Goal: Transaction & Acquisition: Subscribe to service/newsletter

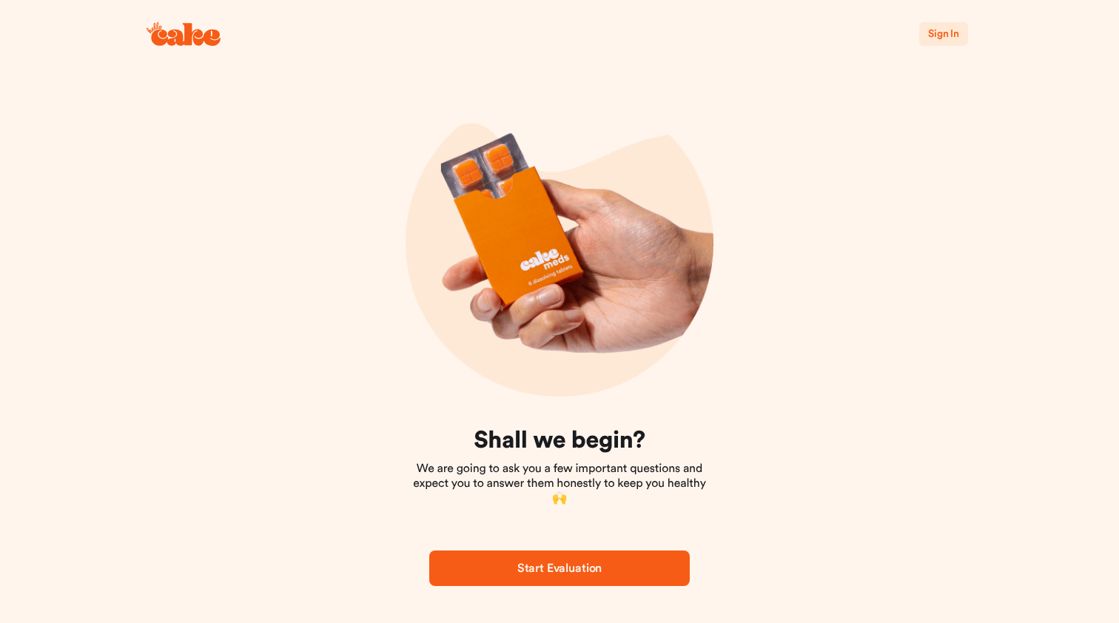
scroll to position [10, 0]
click at [566, 565] on span "Start Evaluation" at bounding box center [559, 568] width 84 height 12
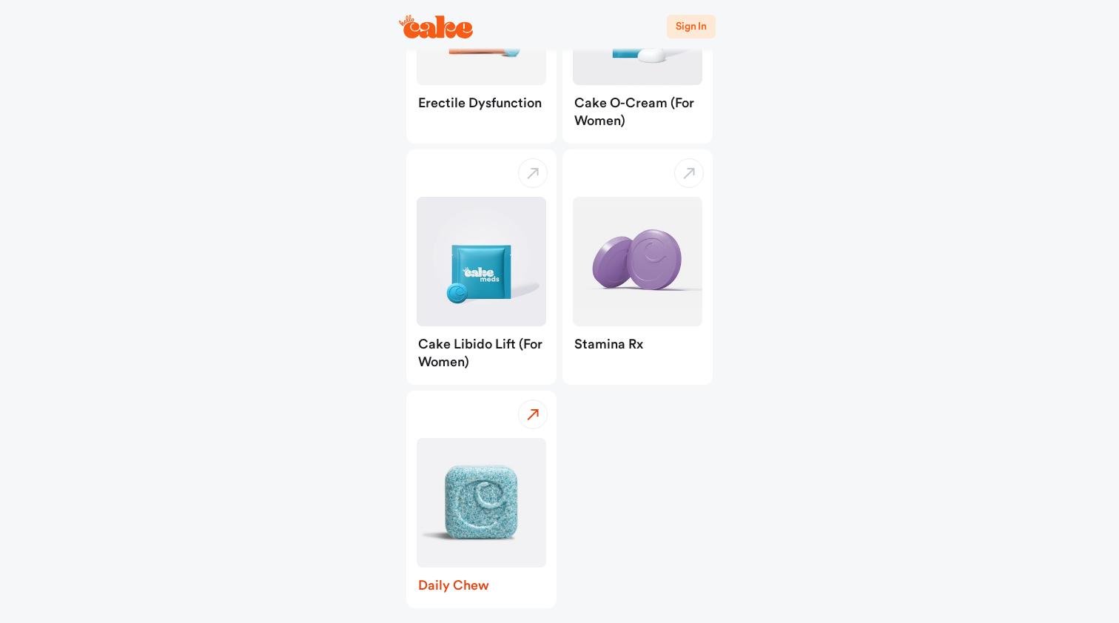
scroll to position [261, 0]
click at [489, 506] on img "button" at bounding box center [482, 504] width 130 height 130
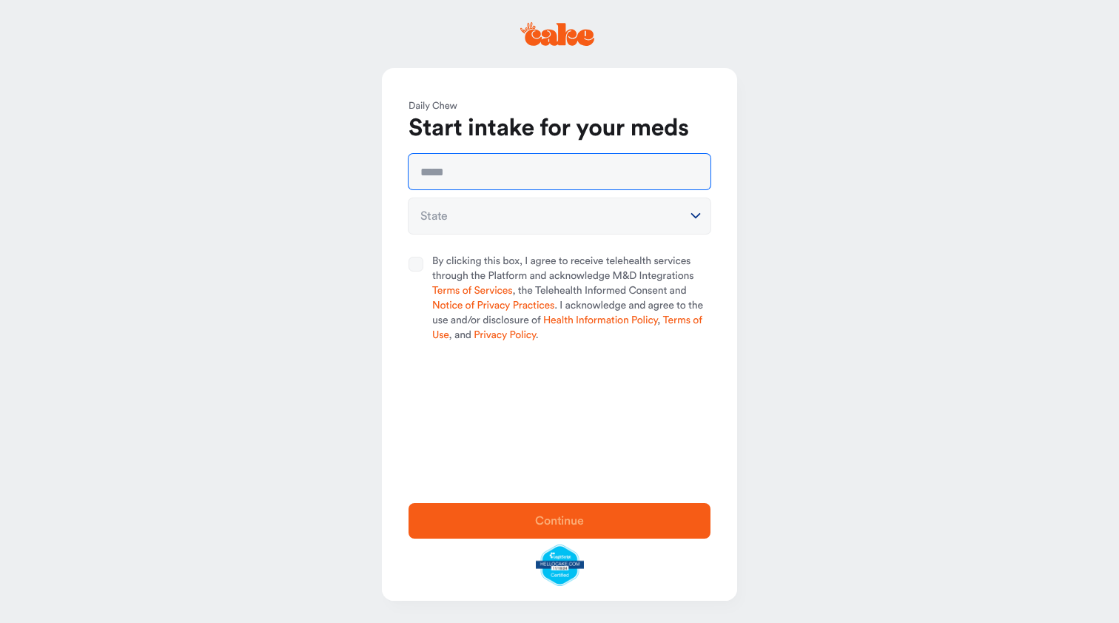
click at [471, 169] on input "text" at bounding box center [560, 172] width 302 height 36
type input "**********"
click at [695, 213] on html "**********" at bounding box center [559, 311] width 1119 height 623
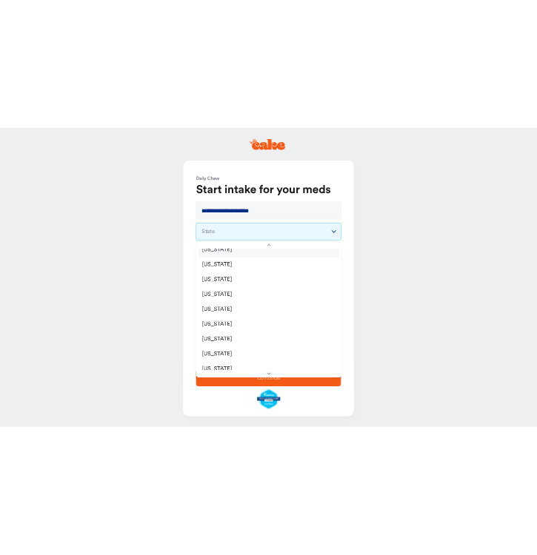
scroll to position [142, 0]
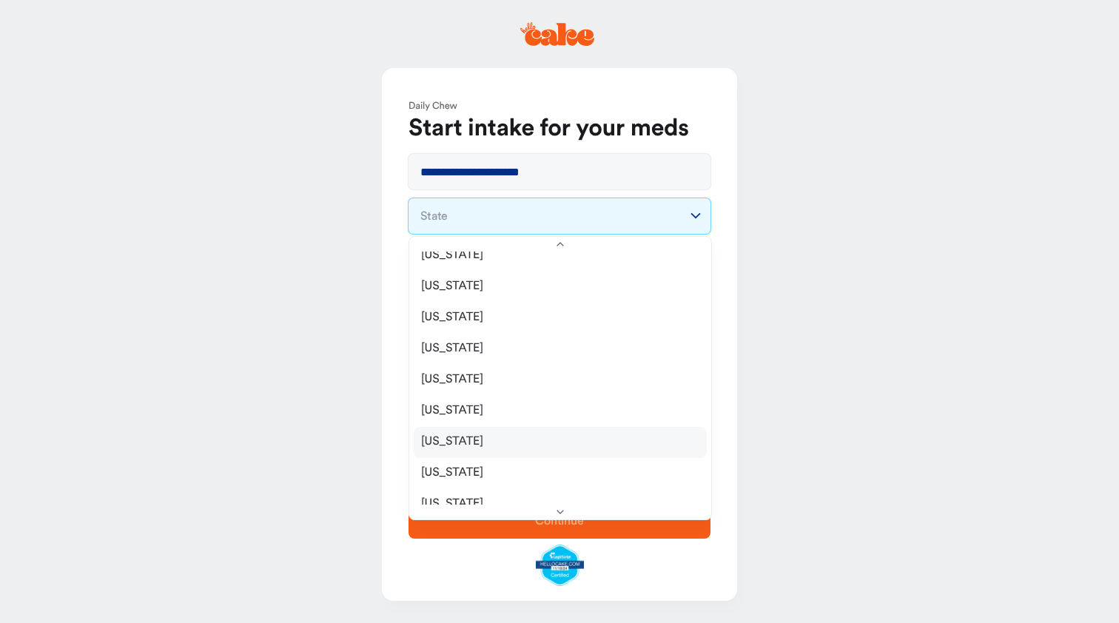
select select "**"
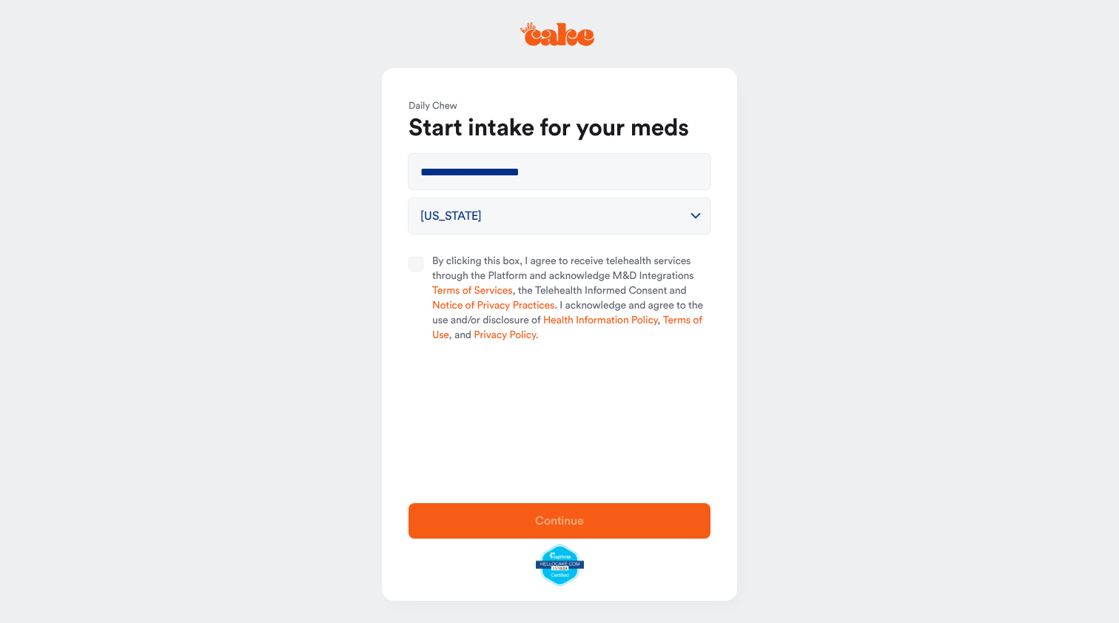
click at [415, 260] on button "By clicking this box, I agree to receive telehealth services through the Platfo…" at bounding box center [416, 264] width 15 height 15
click at [559, 512] on span "Continue" at bounding box center [559, 521] width 255 height 18
click at [657, 25] on link "please login" at bounding box center [641, 27] width 60 height 11
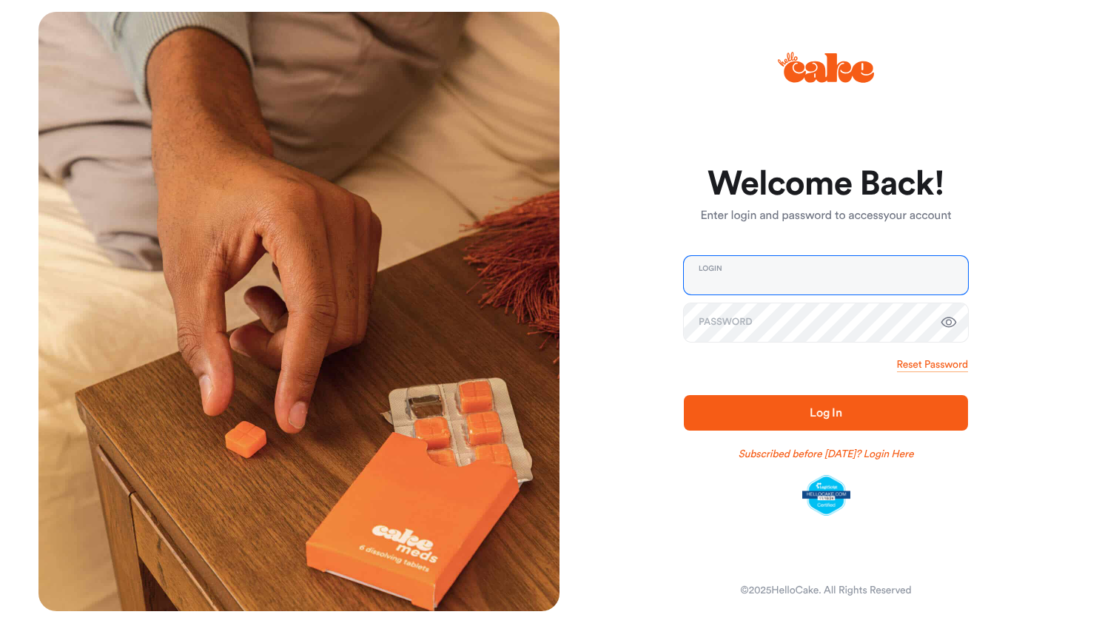
type input "**********"
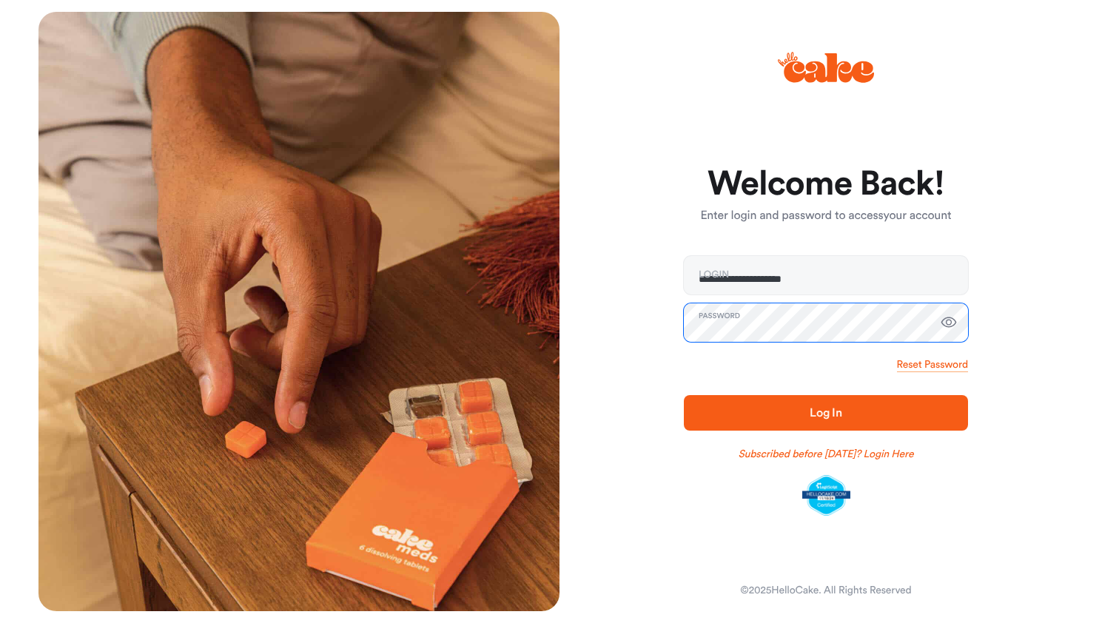
click at [826, 412] on button "Log In" at bounding box center [826, 413] width 284 height 36
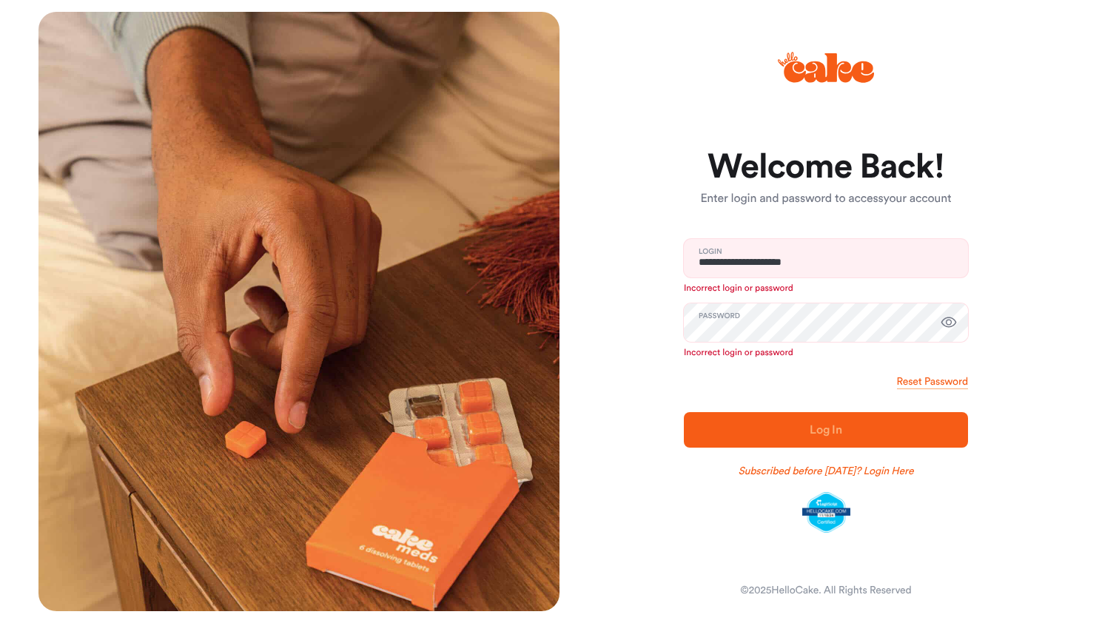
click at [949, 318] on icon "button" at bounding box center [949, 323] width 18 height 18
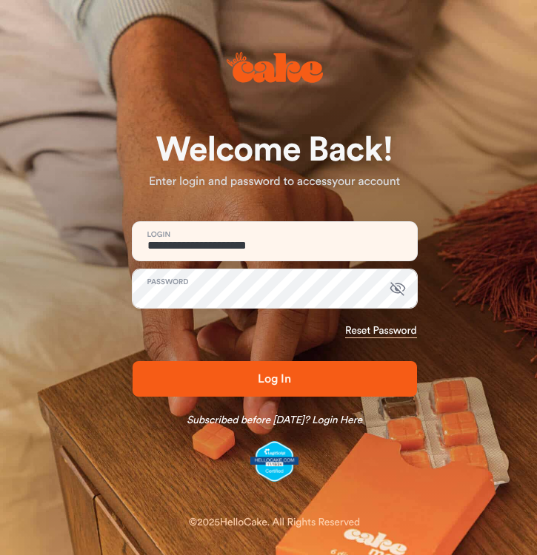
click at [267, 377] on span "Log In" at bounding box center [274, 379] width 33 height 12
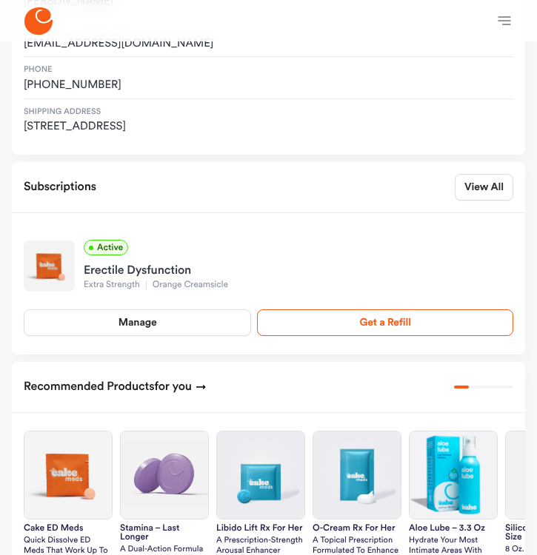
scroll to position [206, 0]
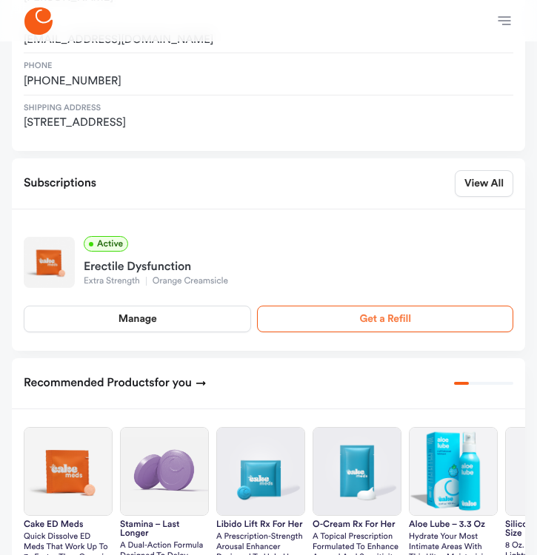
click at [381, 309] on link "Get a Refill" at bounding box center [385, 319] width 256 height 27
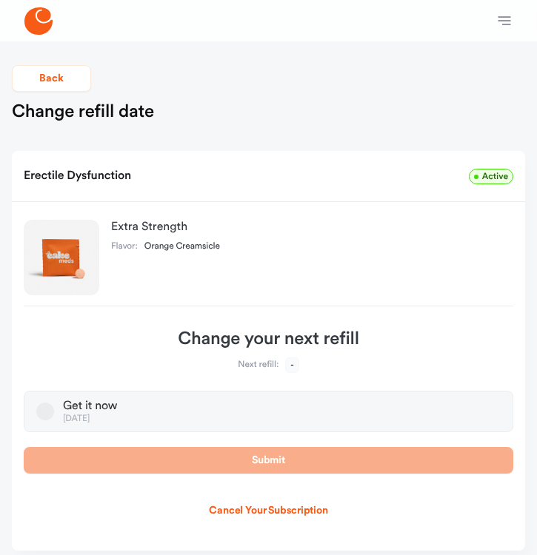
click at [273, 363] on dt "Next refill:" at bounding box center [258, 366] width 41 height 12
click at [292, 366] on span "-" at bounding box center [291, 365] width 13 height 16
click at [289, 364] on span "-" at bounding box center [291, 365] width 13 height 16
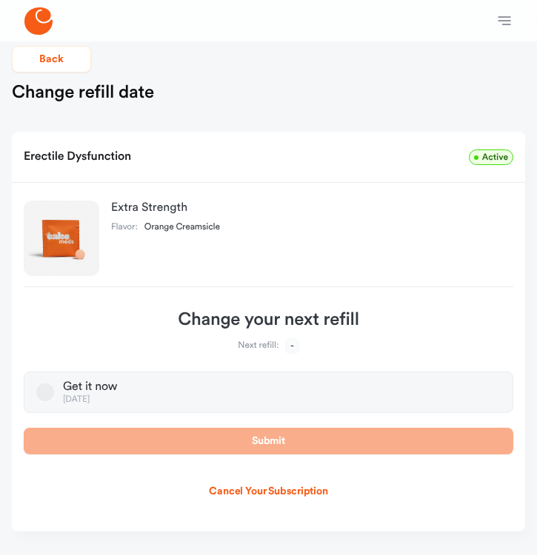
scroll to position [19, 0]
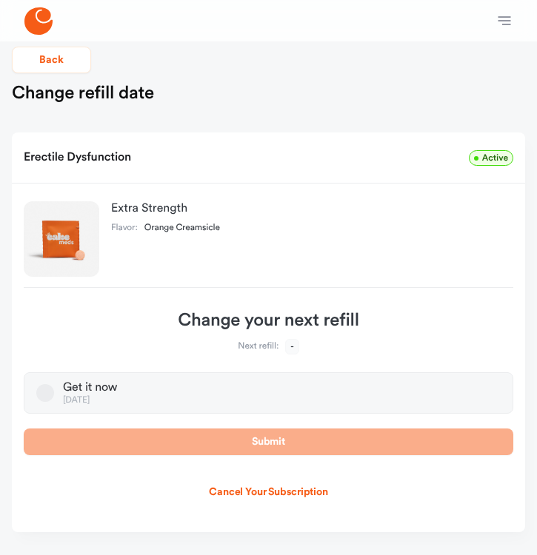
click at [204, 323] on h3 "Change your next refill" at bounding box center [268, 321] width 489 height 22
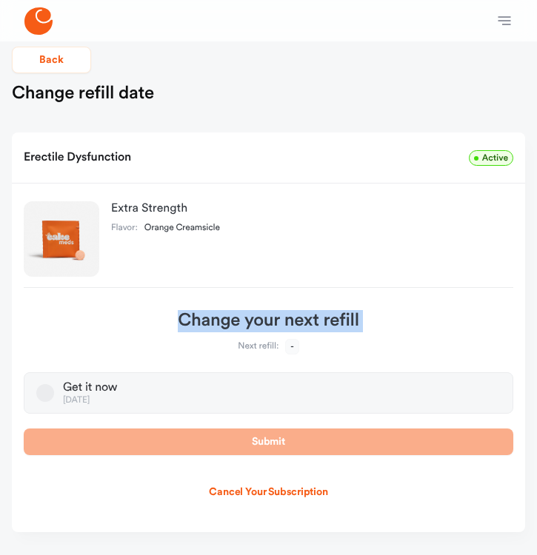
click at [204, 323] on h3 "Change your next refill" at bounding box center [268, 321] width 489 height 22
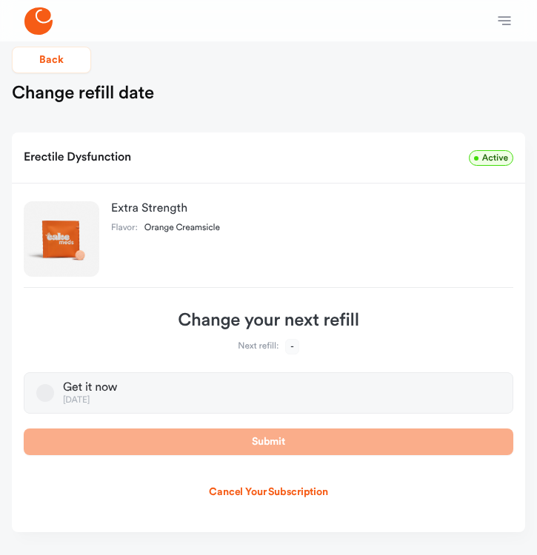
click at [292, 349] on span "-" at bounding box center [291, 347] width 13 height 16
click at [292, 343] on span "-" at bounding box center [291, 347] width 13 height 16
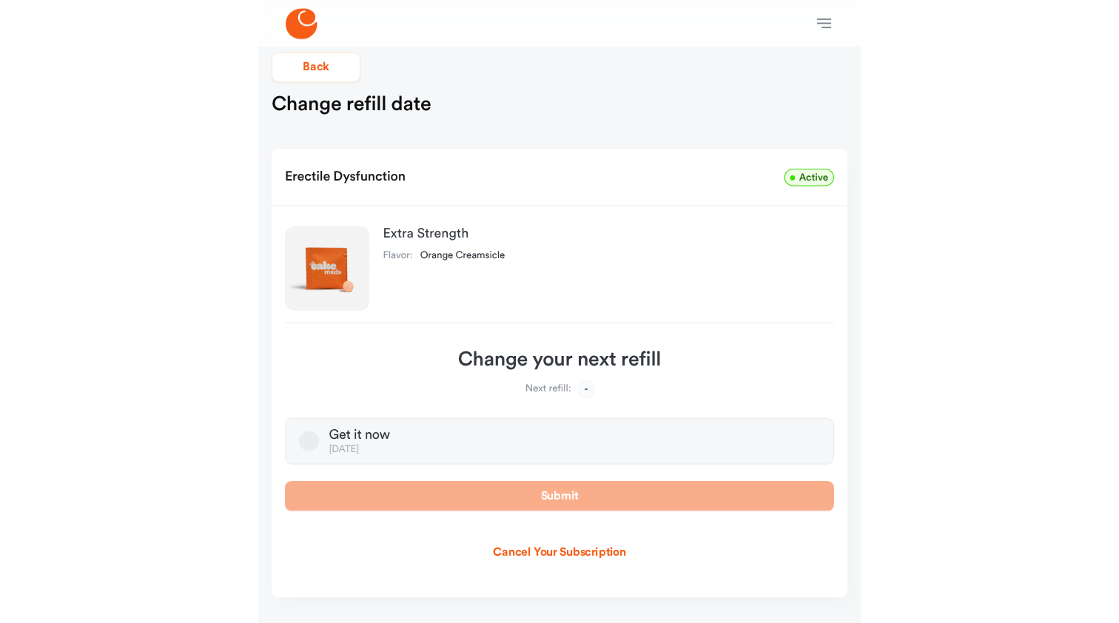
scroll to position [0, 0]
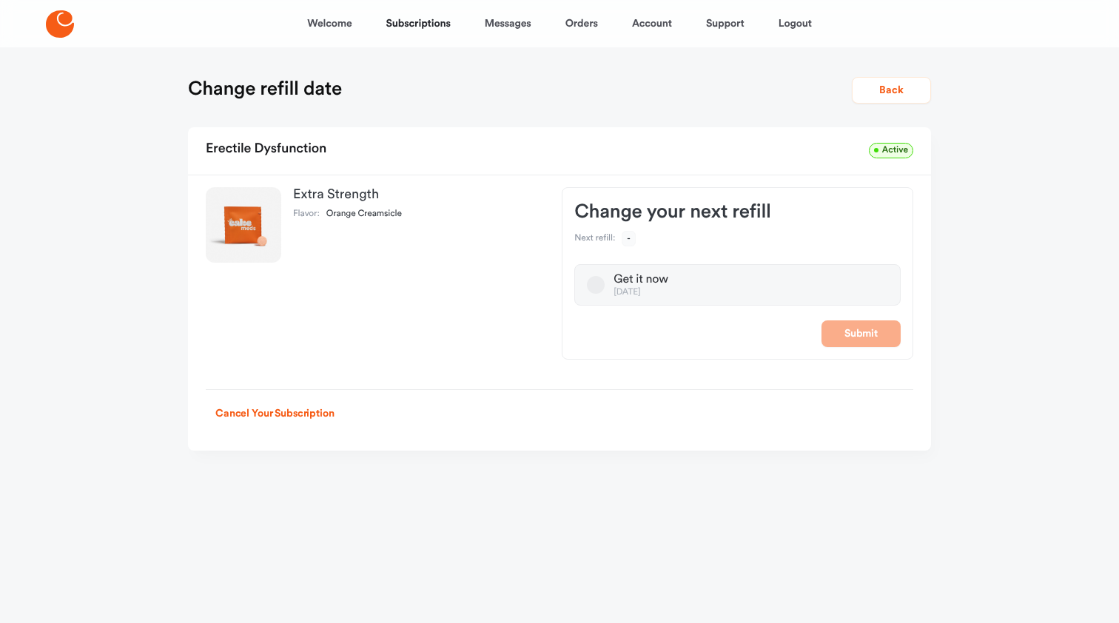
click at [598, 281] on button "Get it now [DATE]" at bounding box center [596, 285] width 18 height 18
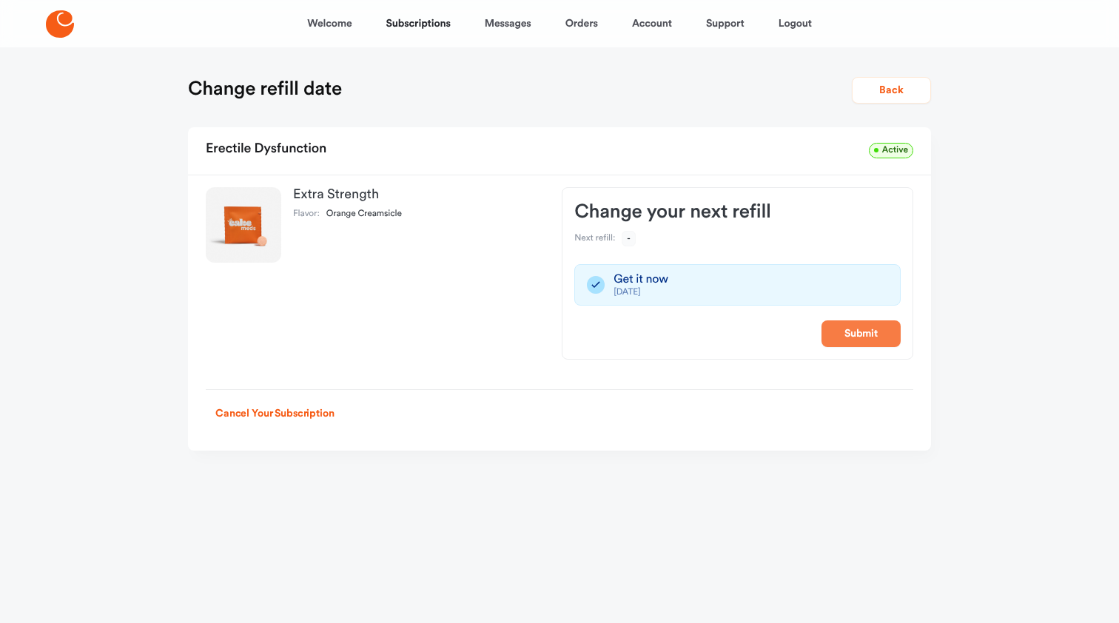
click at [864, 329] on button "Submit" at bounding box center [860, 333] width 79 height 27
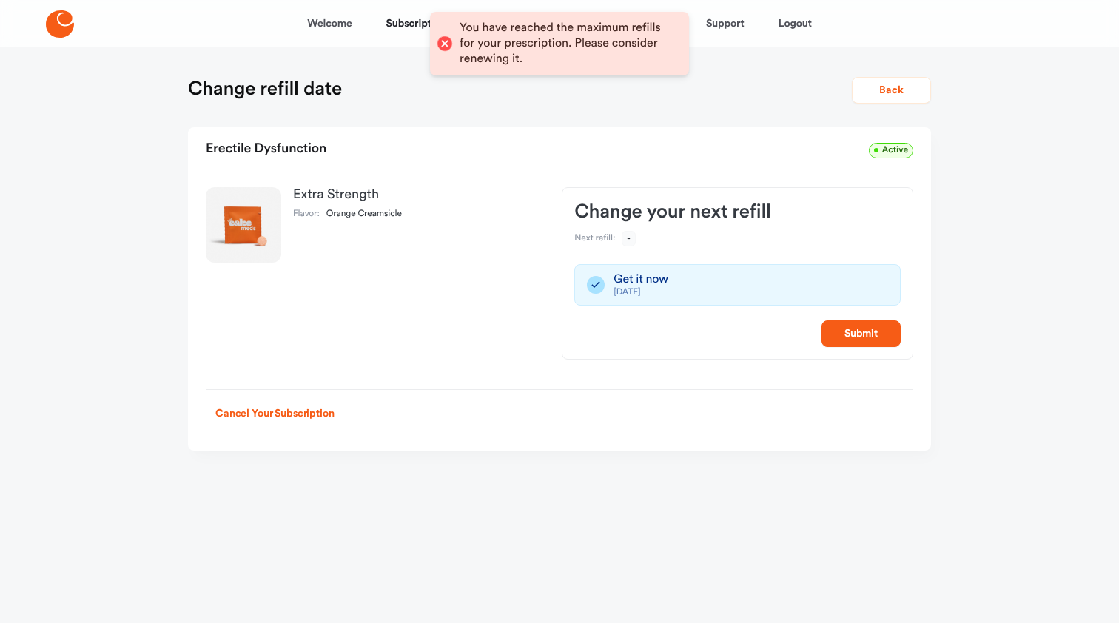
click at [501, 127] on form "Change refill date Back Erectile Dysfunction Active Extra Strength Flavor: Oran…" at bounding box center [559, 264] width 743 height 374
click at [441, 38] on div at bounding box center [444, 43] width 21 height 21
click at [443, 45] on div at bounding box center [444, 43] width 21 height 21
click at [505, 52] on div "You have reached the maximum refills for your prescription. Please consider ren…" at bounding box center [567, 44] width 215 height 46
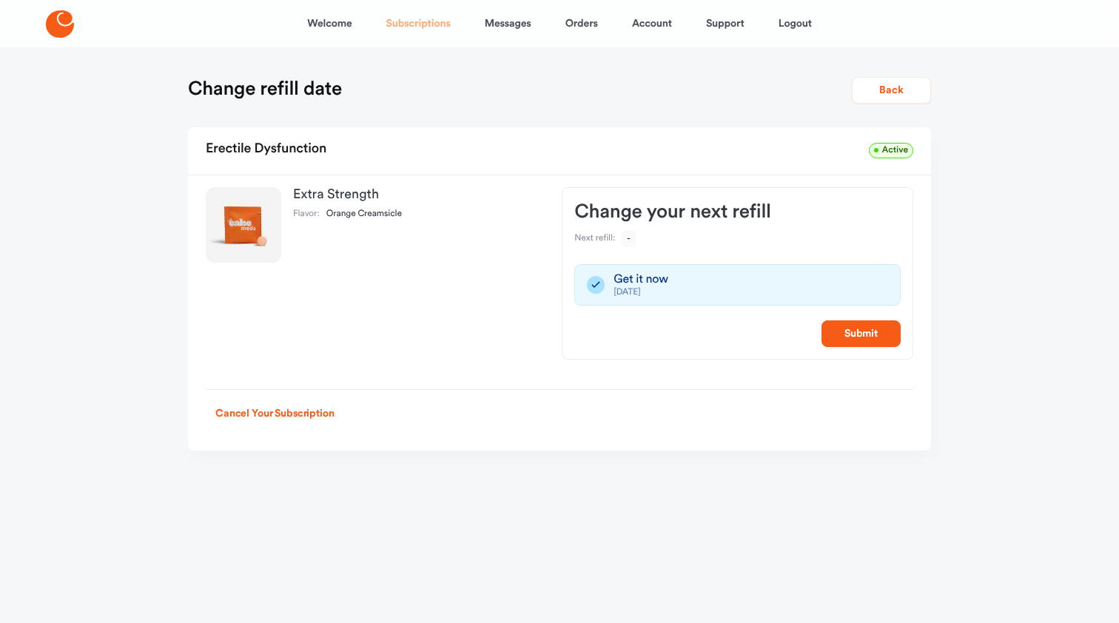
click at [397, 27] on link "Subscriptions" at bounding box center [418, 24] width 64 height 36
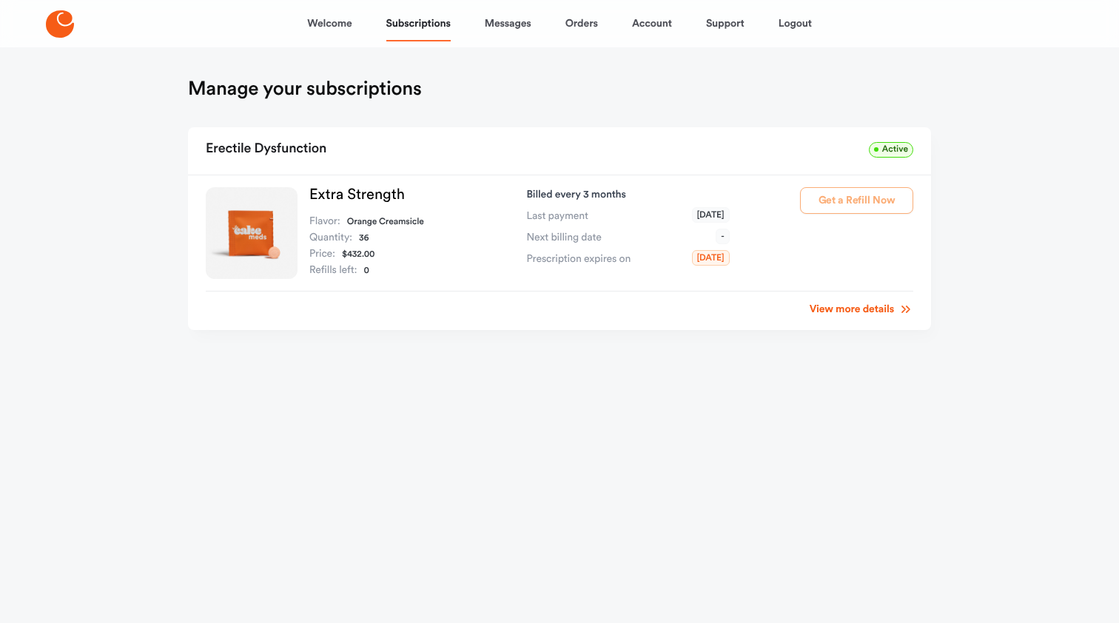
click at [847, 197] on div "Get a Refill Now" at bounding box center [856, 233] width 113 height 92
click at [836, 203] on div "Get a Refill Now" at bounding box center [856, 233] width 113 height 92
click at [872, 306] on link "View more details" at bounding box center [862, 309] width 104 height 15
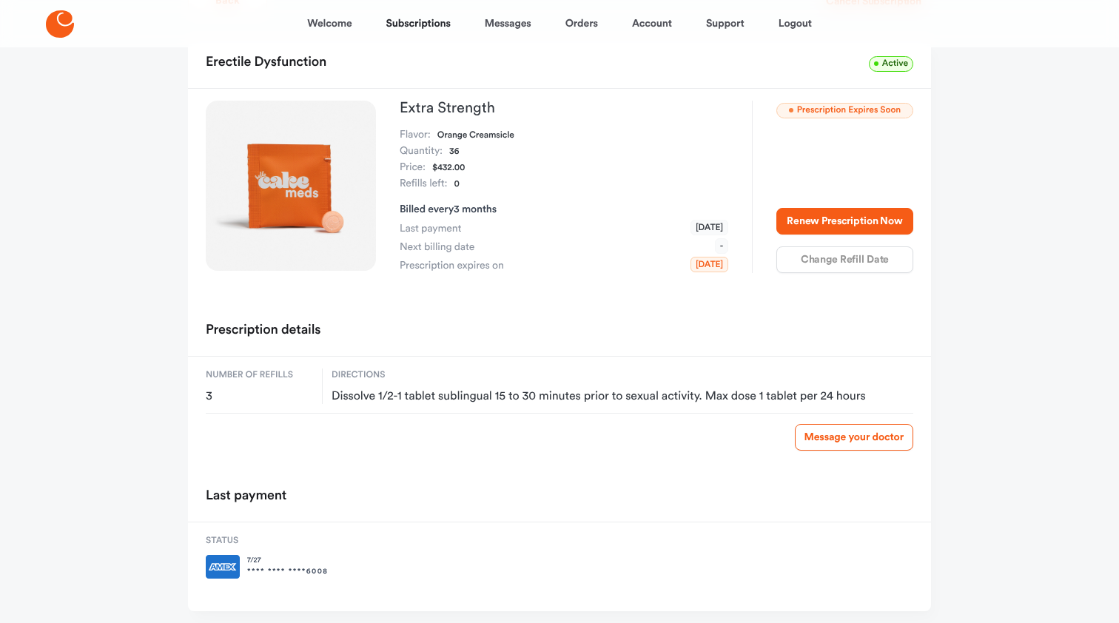
scroll to position [59, 0]
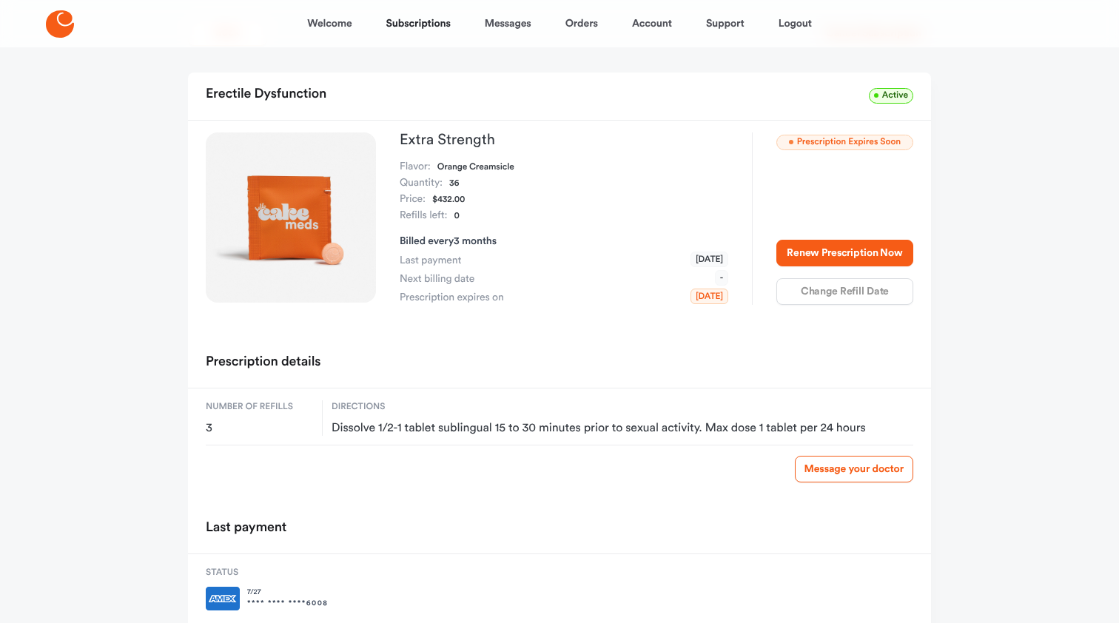
click at [696, 298] on span "[DATE]" at bounding box center [709, 297] width 38 height 16
click at [833, 289] on div "Renew Prescription Now Change Refill Date" at bounding box center [844, 272] width 137 height 65
click at [831, 252] on button "Renew Prescription Now" at bounding box center [844, 253] width 137 height 27
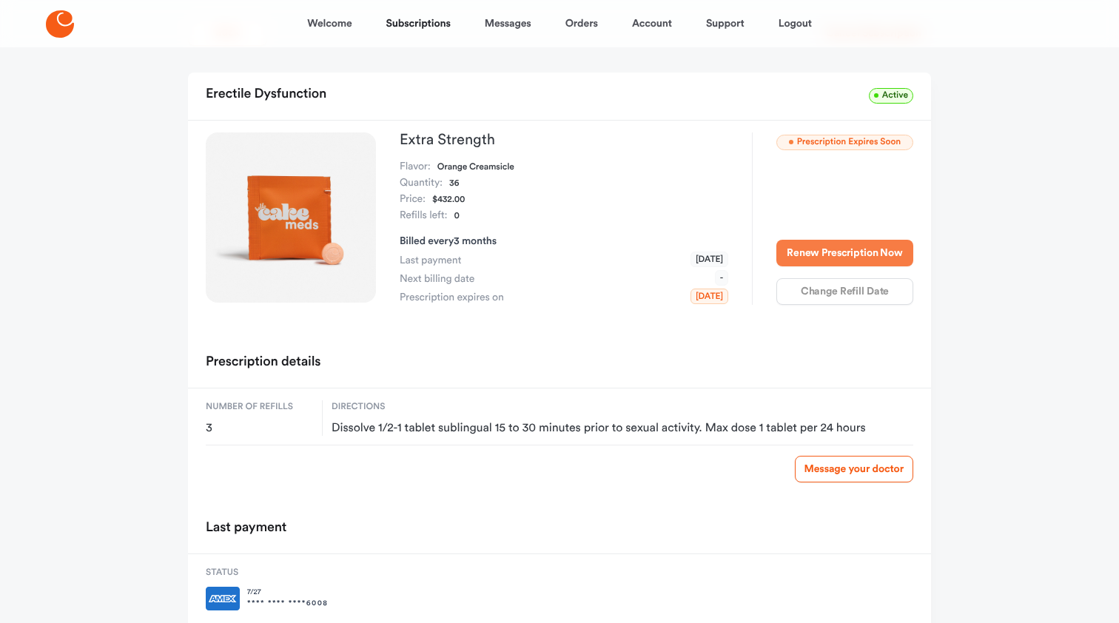
click at [853, 252] on button "Renew Prescription Now" at bounding box center [844, 253] width 137 height 27
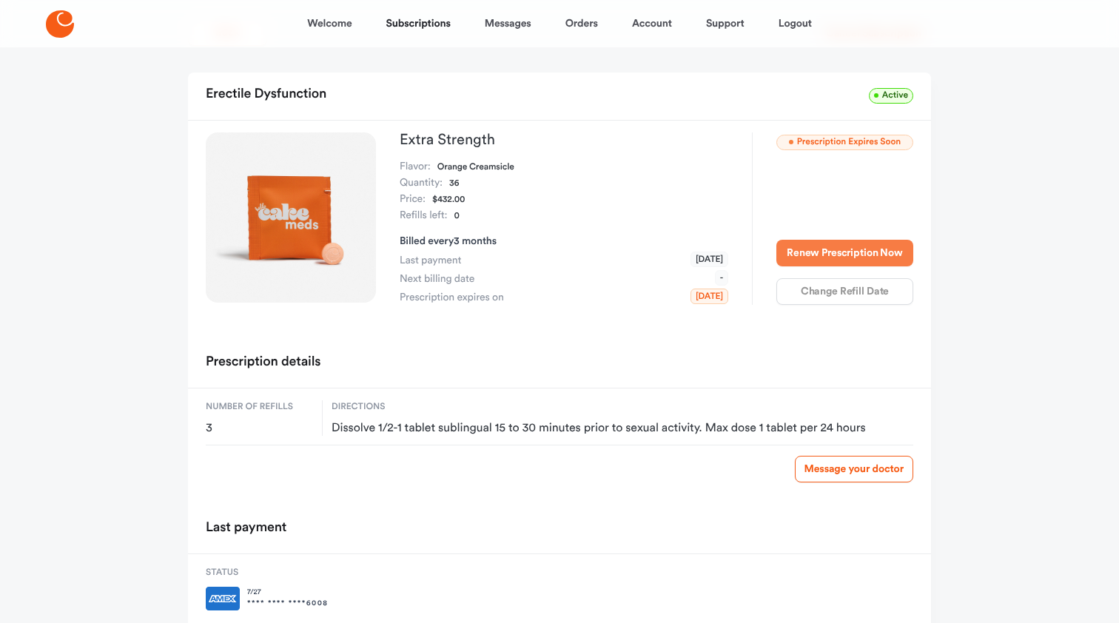
click at [853, 252] on button "Renew Prescription Now" at bounding box center [844, 253] width 137 height 27
click at [702, 297] on span "[DATE]" at bounding box center [709, 297] width 38 height 16
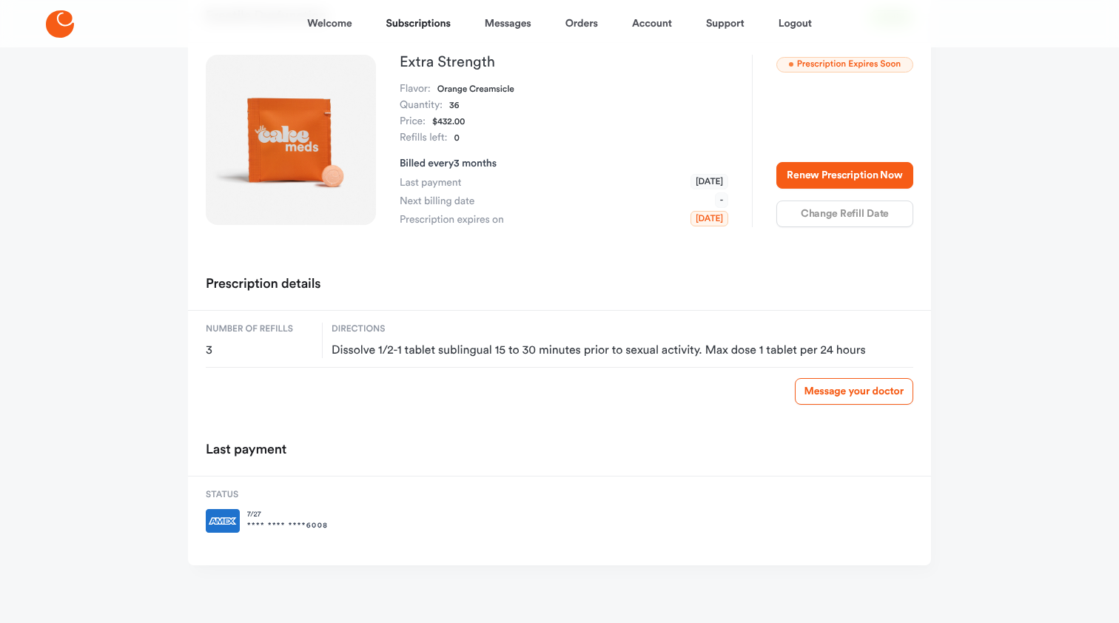
scroll to position [136, 0]
click at [703, 215] on span "[DATE]" at bounding box center [709, 220] width 38 height 16
click at [702, 221] on span "[DATE]" at bounding box center [709, 220] width 38 height 16
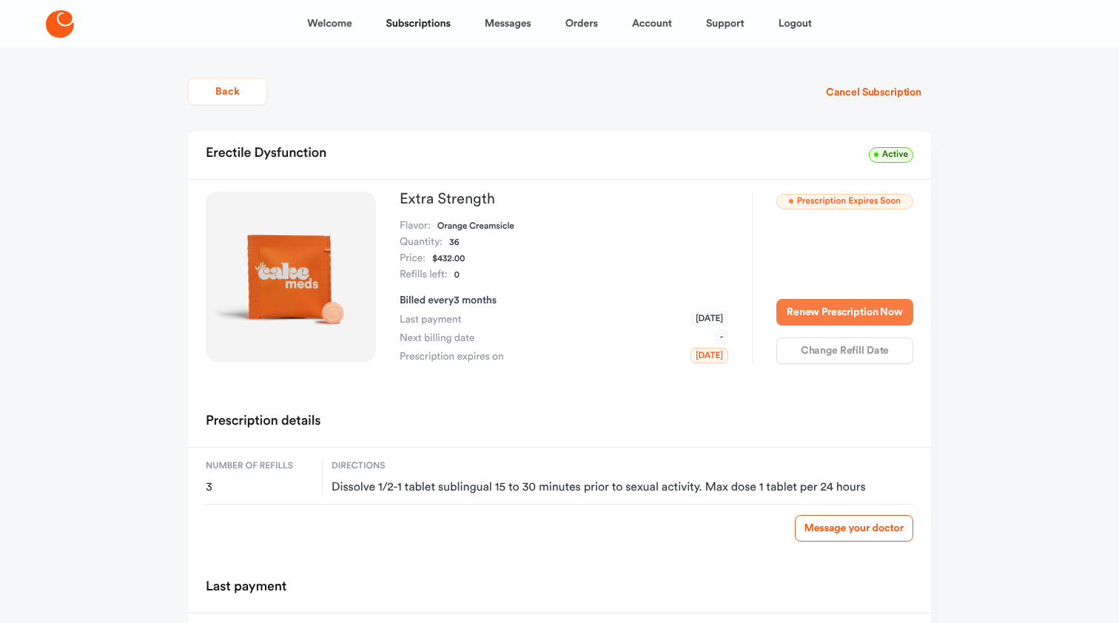
scroll to position [0, 0]
click at [885, 155] on span "Active" at bounding box center [891, 155] width 44 height 16
click at [827, 200] on span "Prescription Expires Soon" at bounding box center [844, 202] width 137 height 16
click at [836, 314] on button "Renew Prescription Now" at bounding box center [844, 312] width 137 height 27
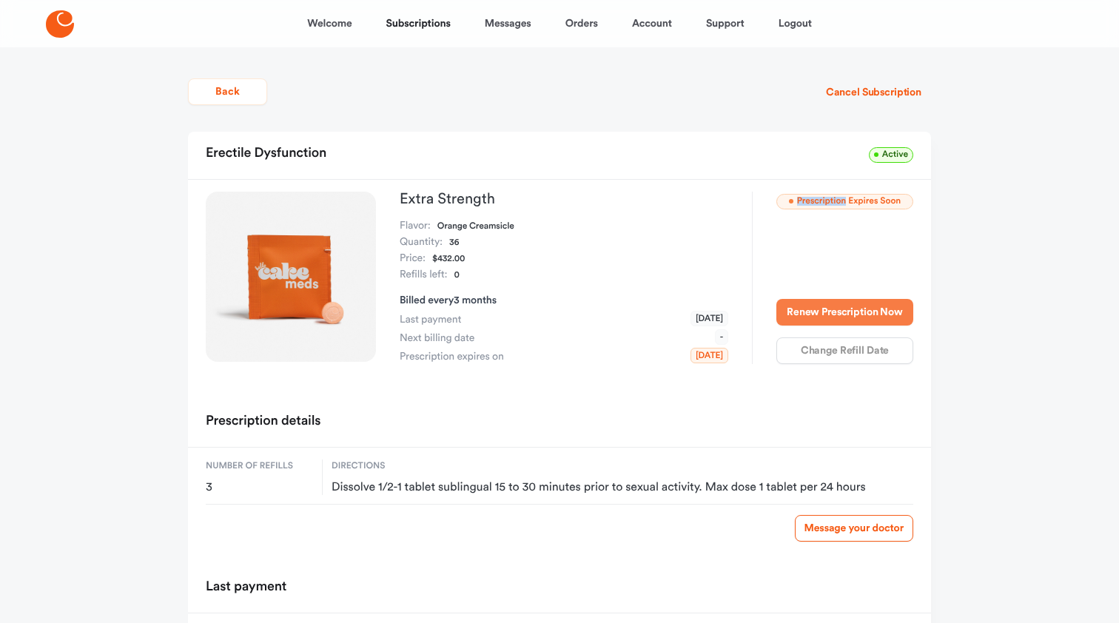
click at [836, 314] on button "Renew Prescription Now" at bounding box center [844, 312] width 137 height 27
click at [834, 314] on button "Renew Prescription Now" at bounding box center [844, 312] width 137 height 27
click at [796, 24] on link "Logout" at bounding box center [795, 24] width 33 height 36
click at [421, 25] on link "Subscriptions" at bounding box center [418, 24] width 64 height 36
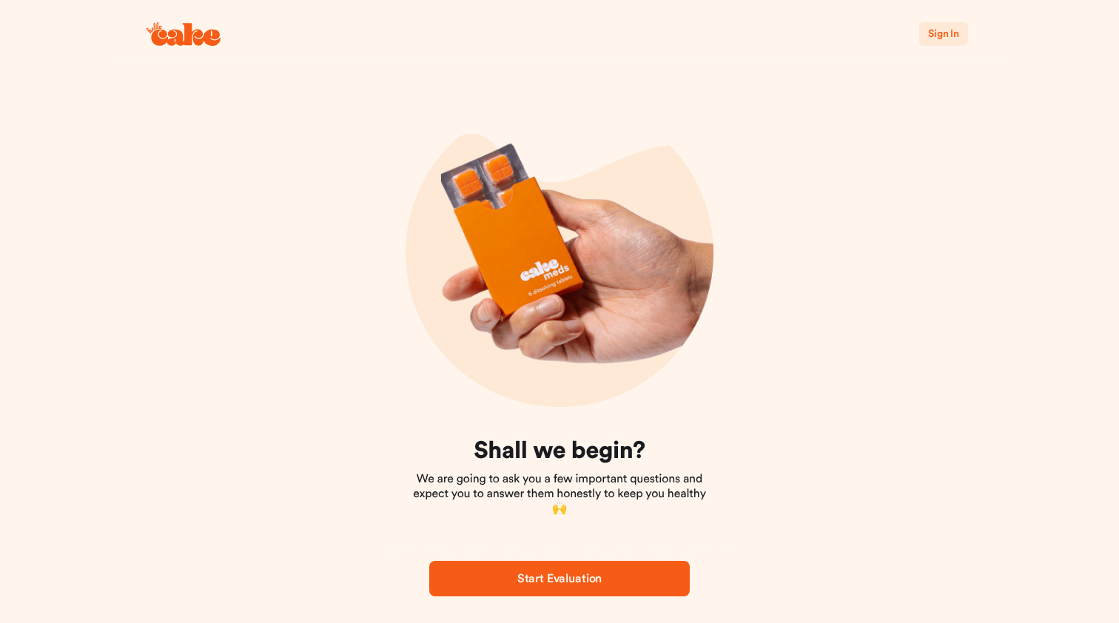
click at [942, 34] on span "Sign In" at bounding box center [943, 34] width 31 height 10
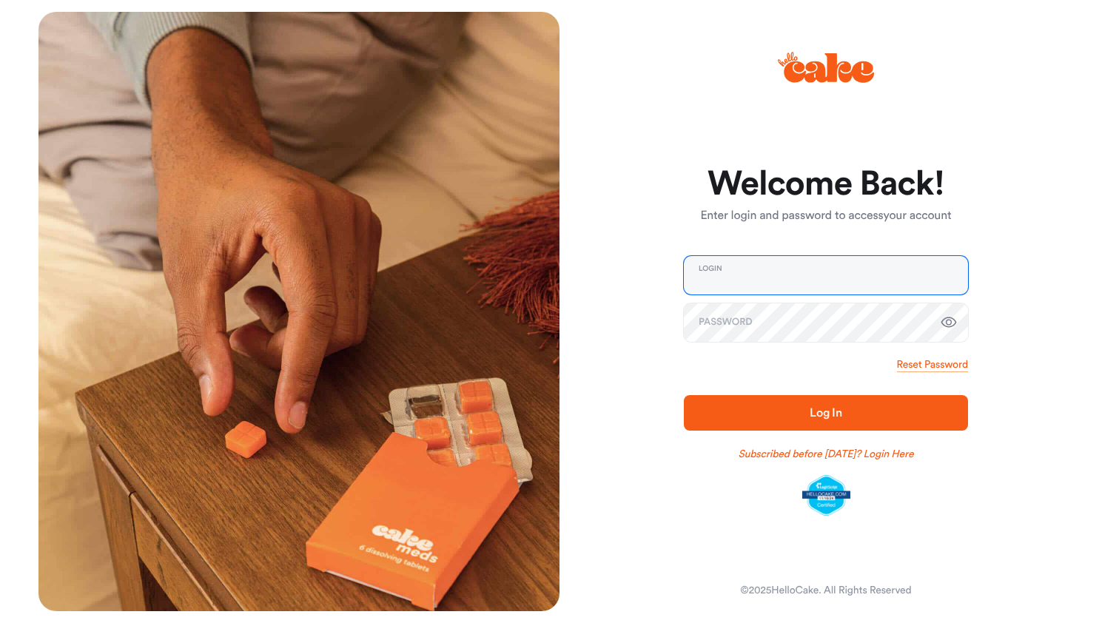
type input "**********"
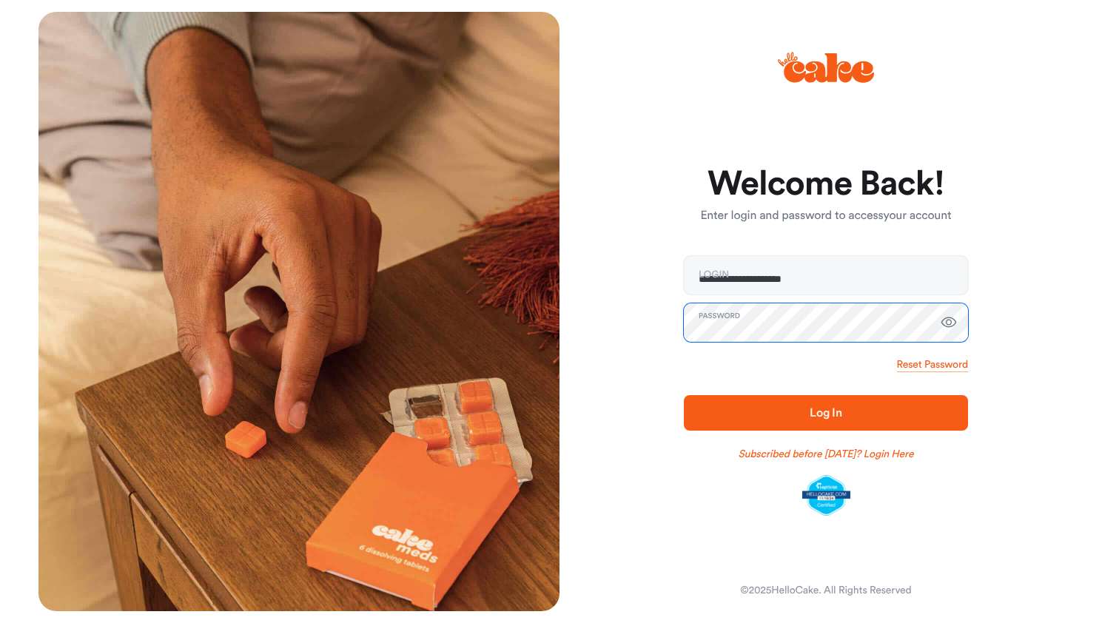
click at [826, 412] on button "Log In" at bounding box center [826, 413] width 284 height 36
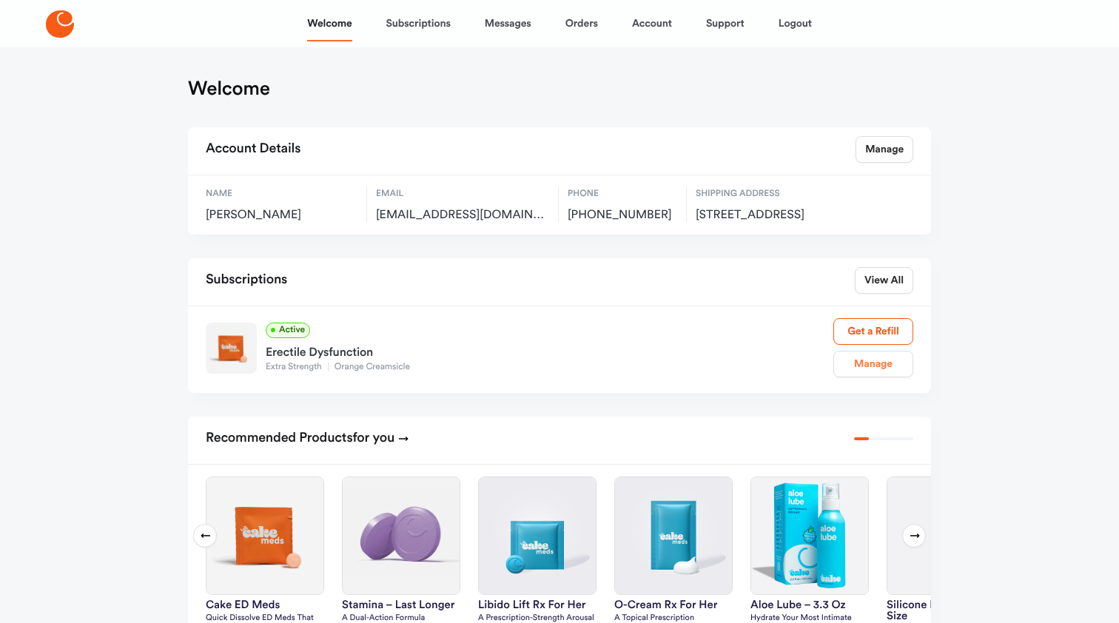
click at [875, 377] on link "Manage" at bounding box center [873, 364] width 80 height 27
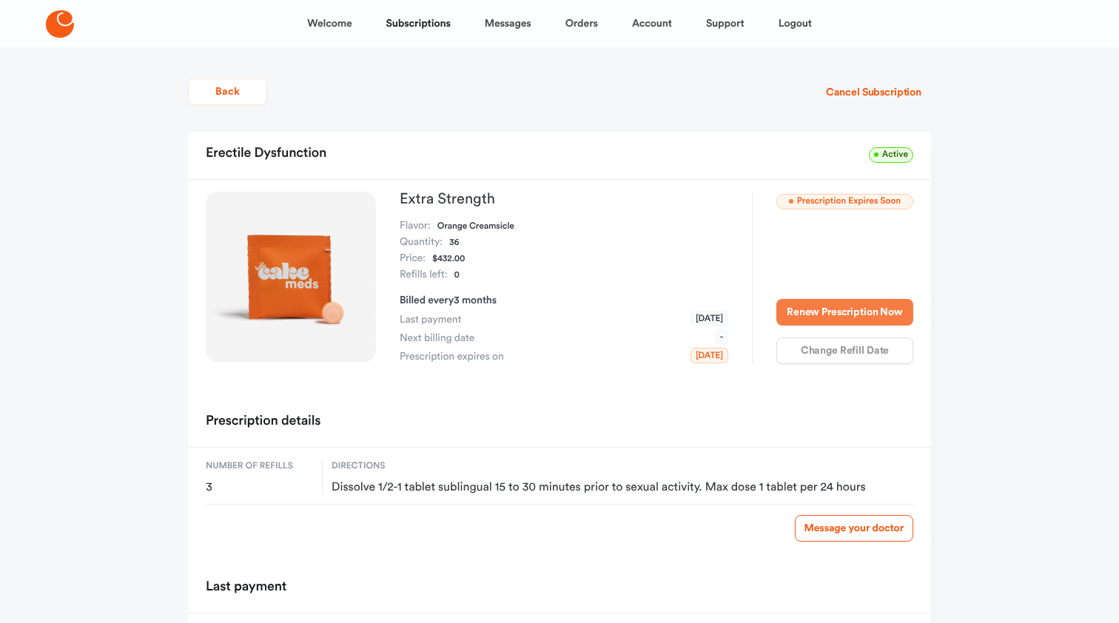
click at [839, 311] on button "Renew Prescription Now" at bounding box center [844, 312] width 137 height 27
click at [850, 310] on button "Renew Prescription Now" at bounding box center [844, 312] width 137 height 27
